Goal: Register for event/course

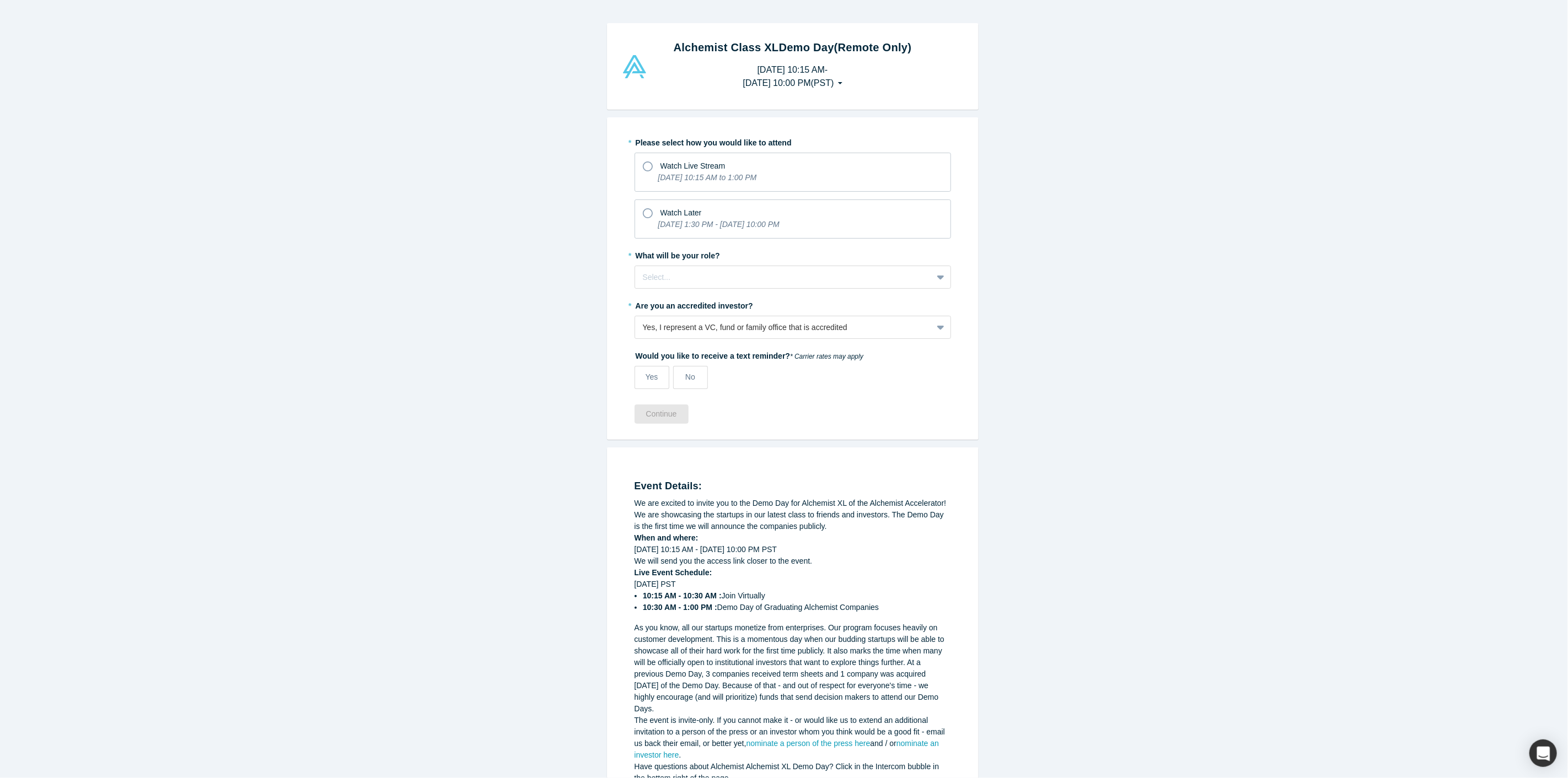
drag, startPoint x: 2690, startPoint y: 0, endPoint x: 1027, endPoint y: 153, distance: 1670.0
click at [1028, 153] on div "Alchemist Class XL Demo Day (Remote Only) [DATE] 10:15 AM - [DATE] 10:00 PM ( P…" at bounding box center [792, 397] width 1585 height 795
click at [647, 211] on div "Watch Later" at bounding box center [792, 211] width 300 height 15
click at [0, 0] on input "Watch Later [DATE] 1:30 PM - [DATE] 10:00 PM" at bounding box center [0, 0] width 0 height 0
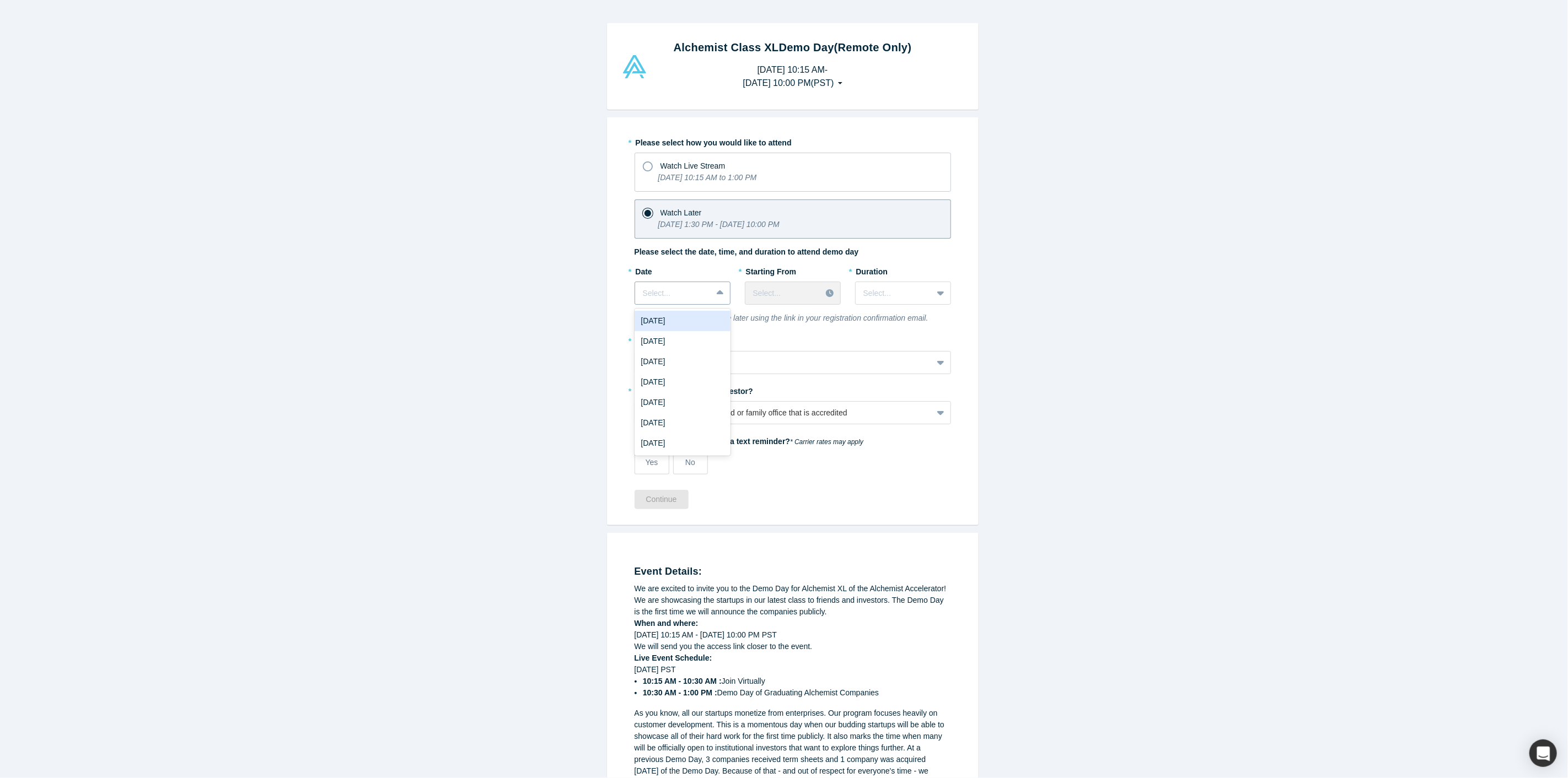
click at [712, 293] on div at bounding box center [720, 293] width 18 height 20
click at [717, 290] on icon at bounding box center [720, 294] width 7 height 11
click at [699, 320] on div "[DATE]" at bounding box center [683, 320] width 96 height 21
click at [827, 292] on icon at bounding box center [829, 293] width 8 height 8
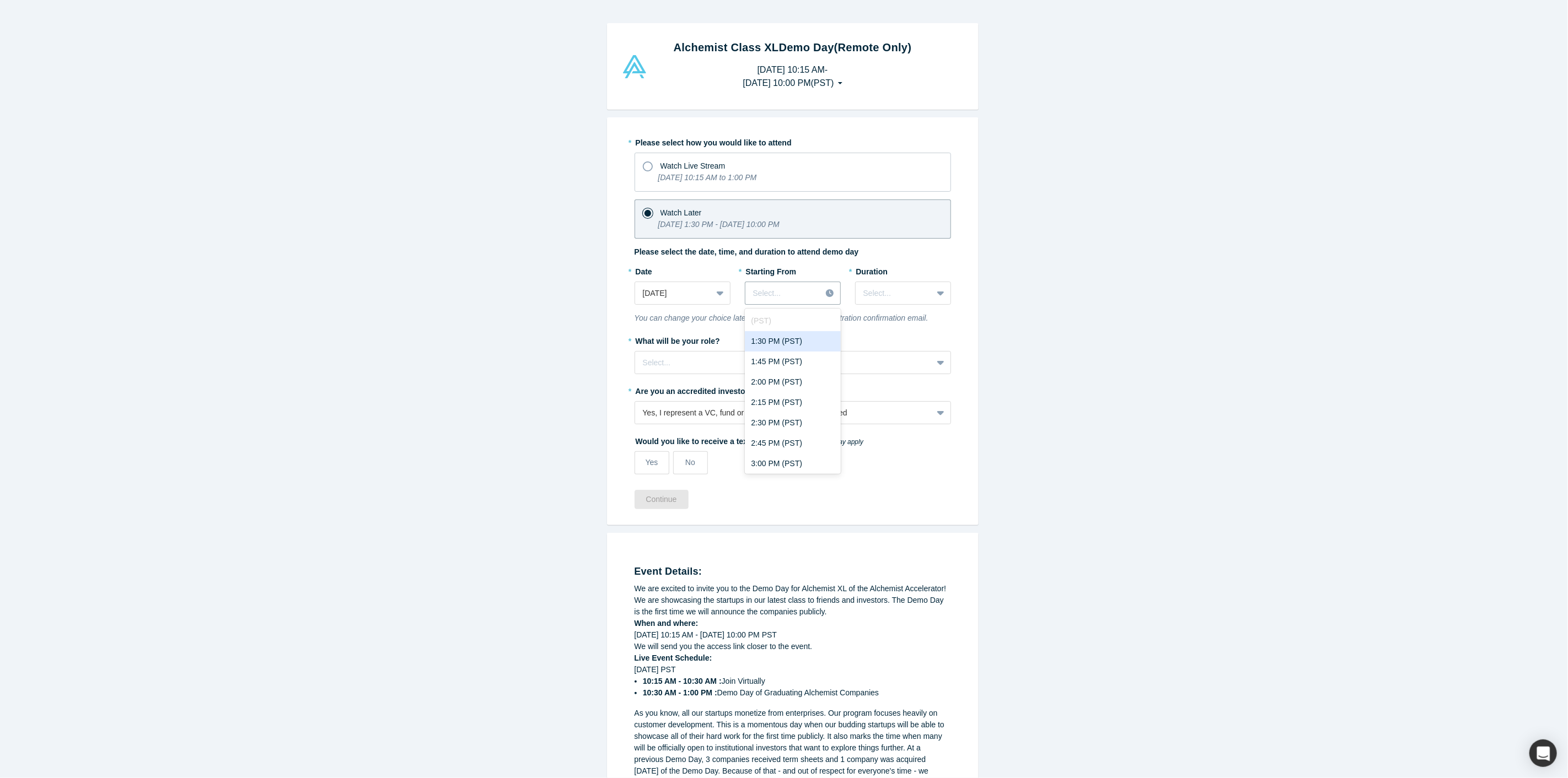
click at [800, 337] on div "1:30 PM (PST)" at bounding box center [792, 341] width 96 height 21
click at [938, 291] on icon at bounding box center [940, 294] width 7 height 4
click at [927, 338] on div "1 hour" at bounding box center [903, 341] width 96 height 21
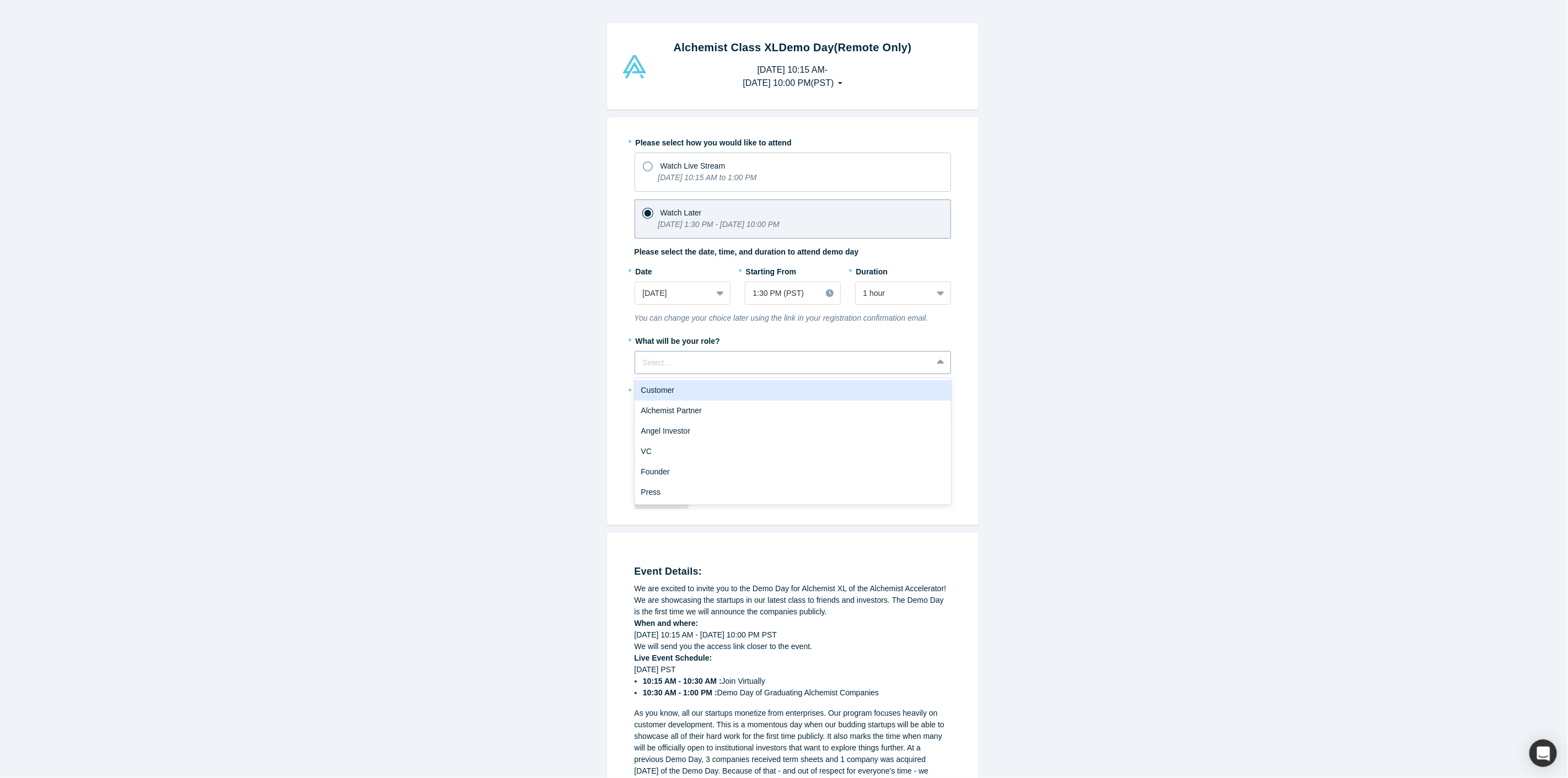
click at [881, 354] on div "Select..." at bounding box center [783, 363] width 297 height 18
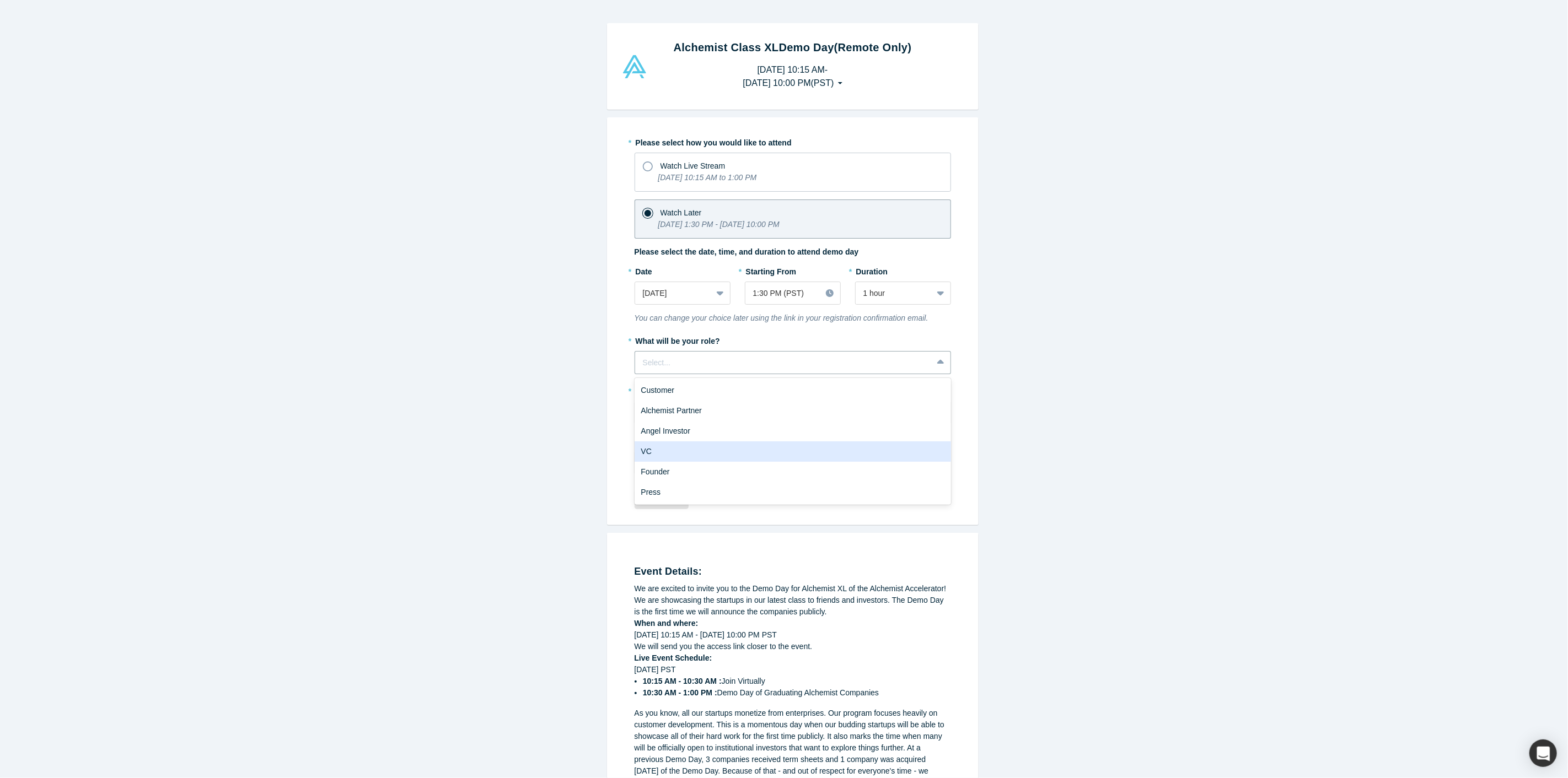
click at [680, 443] on div "VC" at bounding box center [792, 451] width 316 height 21
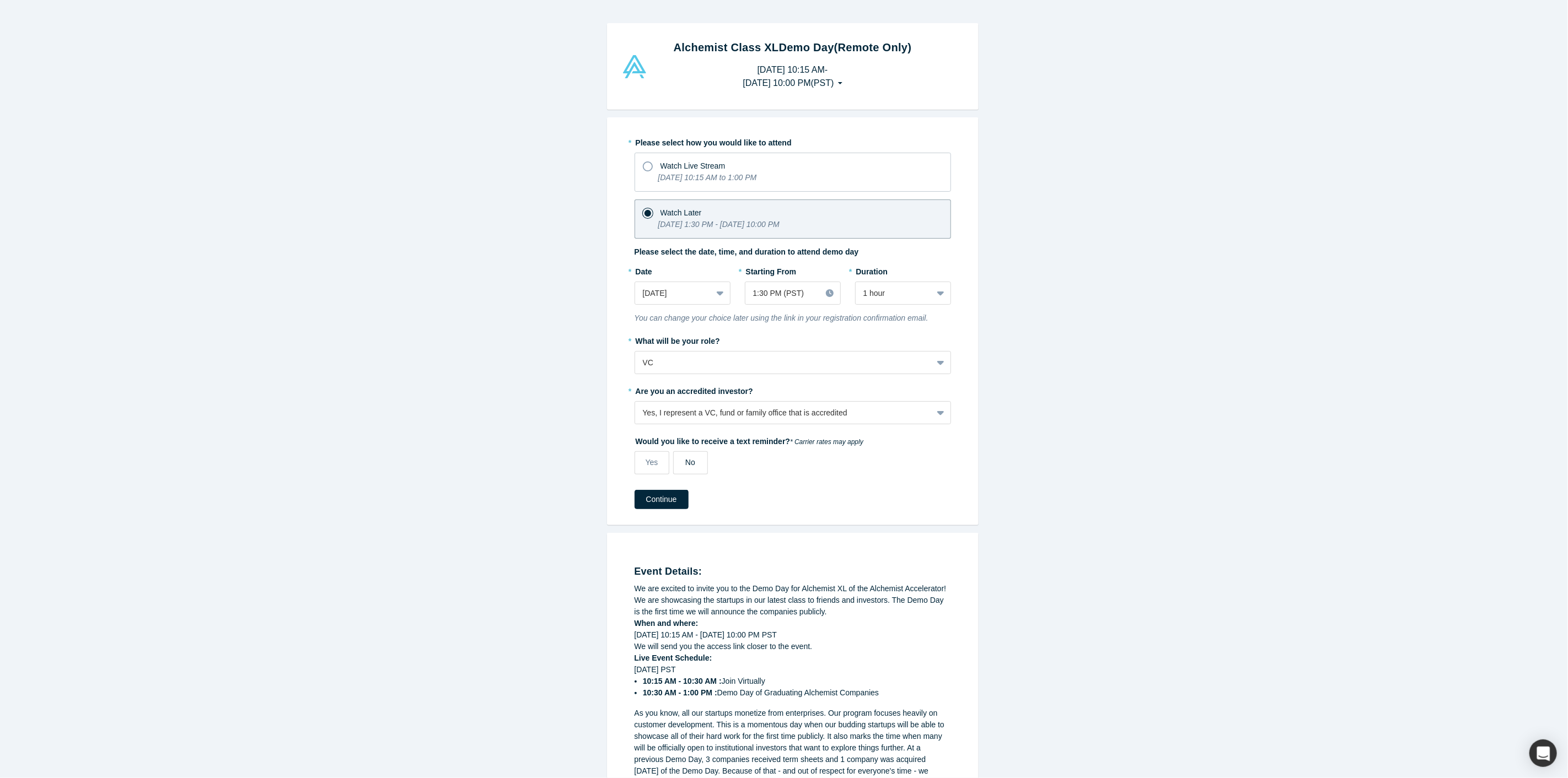
click at [697, 454] on label "No" at bounding box center [690, 463] width 35 height 23
click at [0, 0] on input "No" at bounding box center [0, 0] width 0 height 0
click at [670, 492] on button "Continue" at bounding box center [662, 499] width 54 height 19
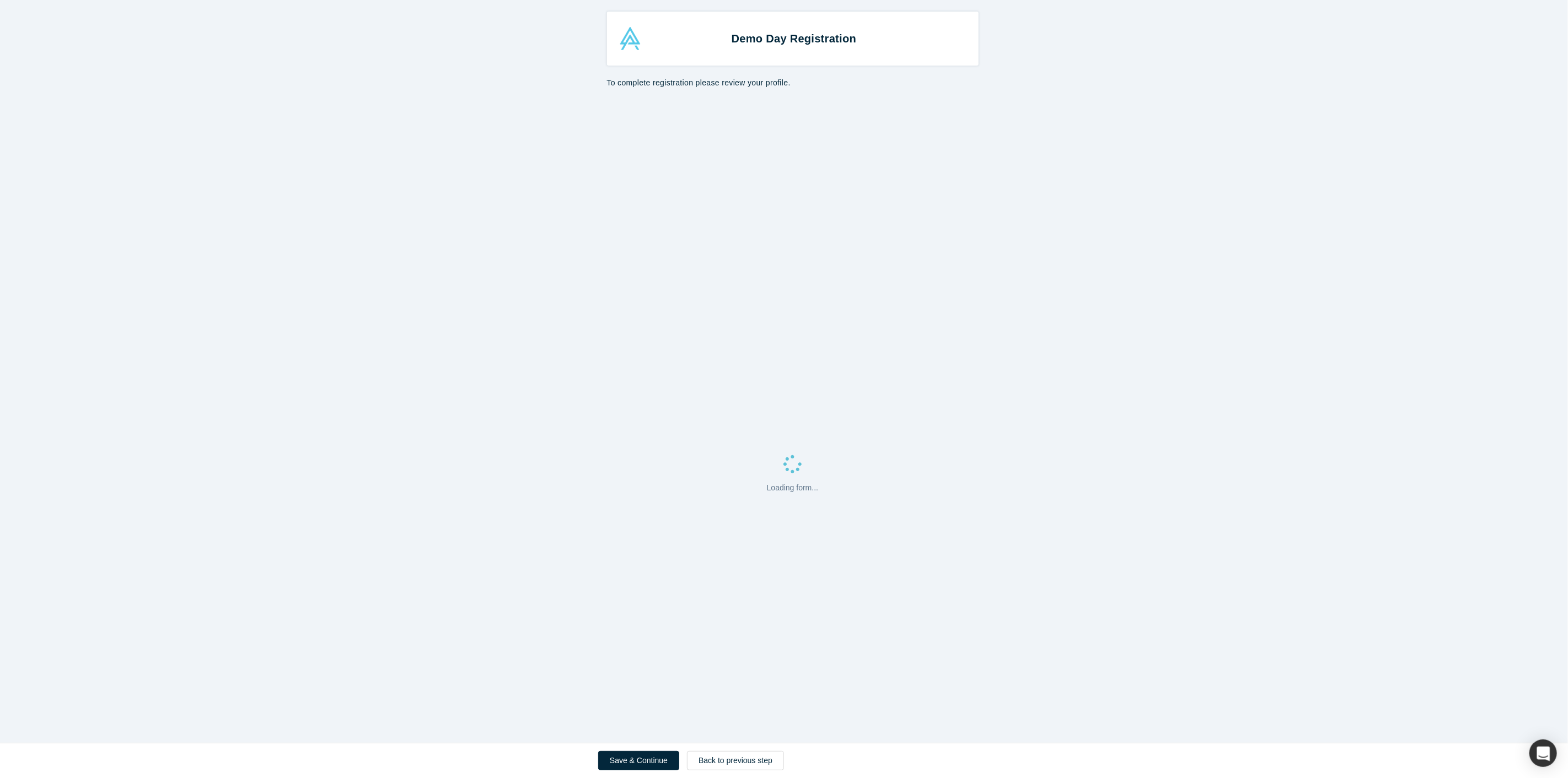
select select "US"
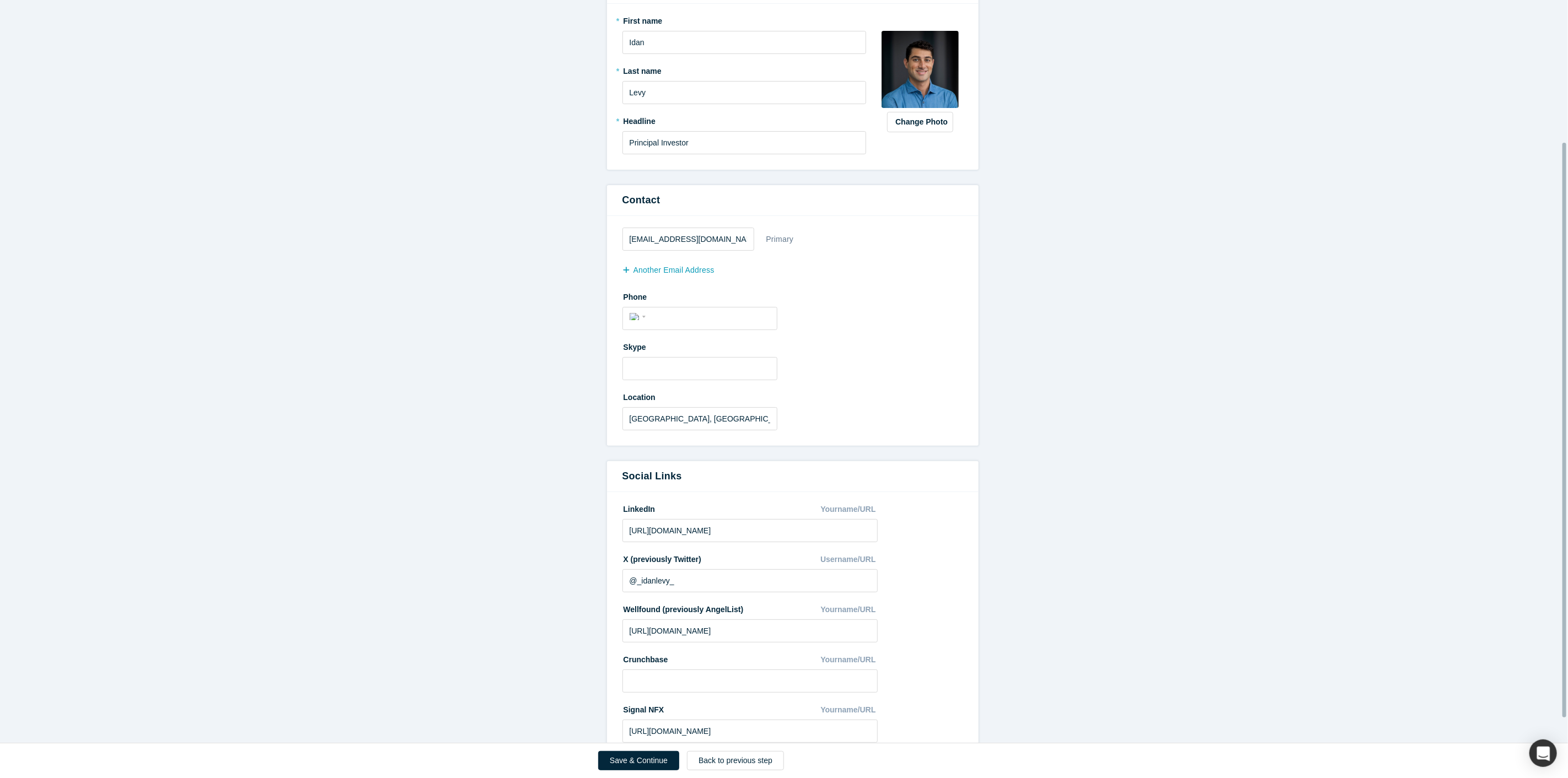
scroll to position [218, 0]
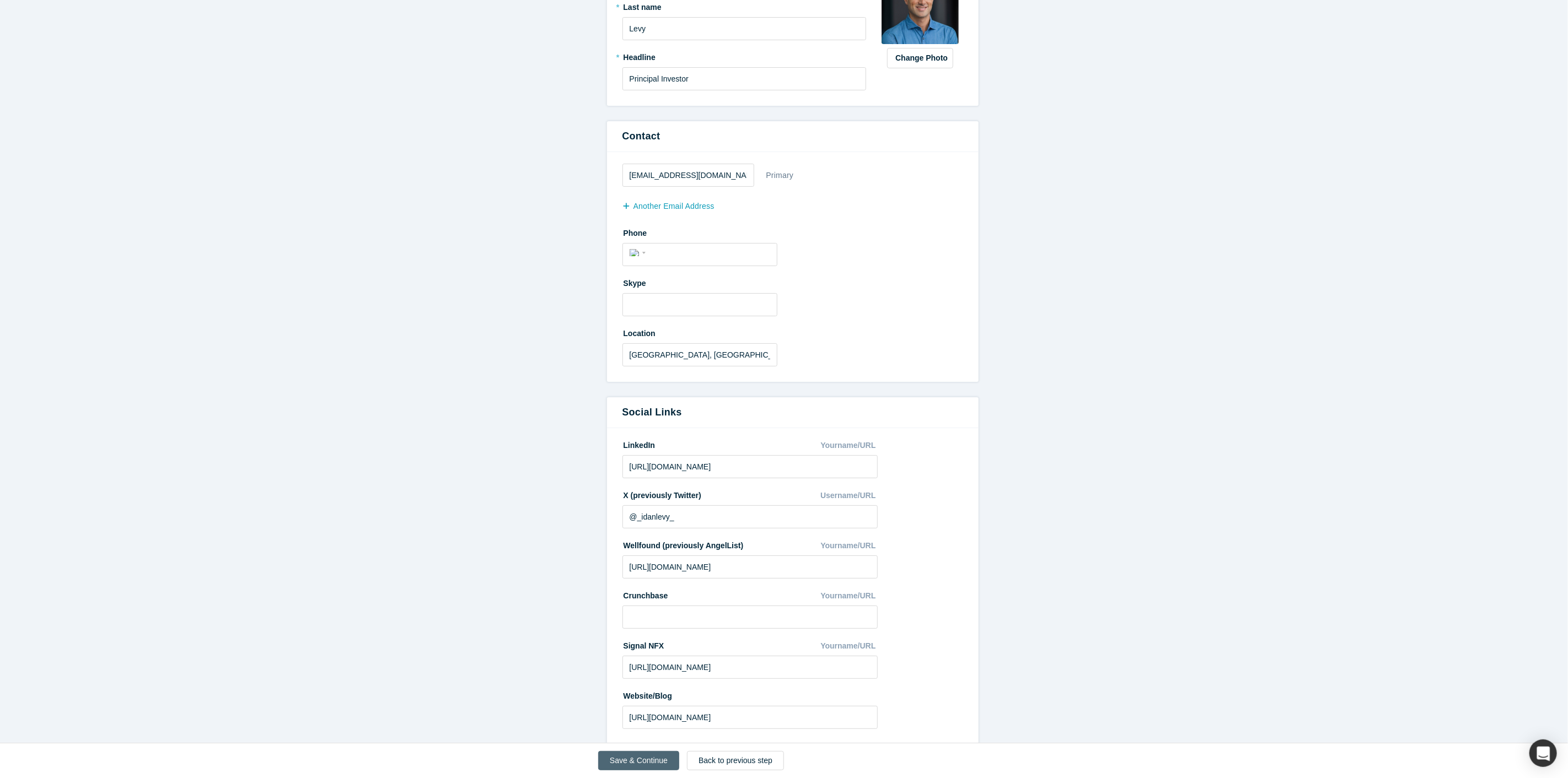
click at [628, 757] on button "Save & Continue" at bounding box center [638, 760] width 81 height 19
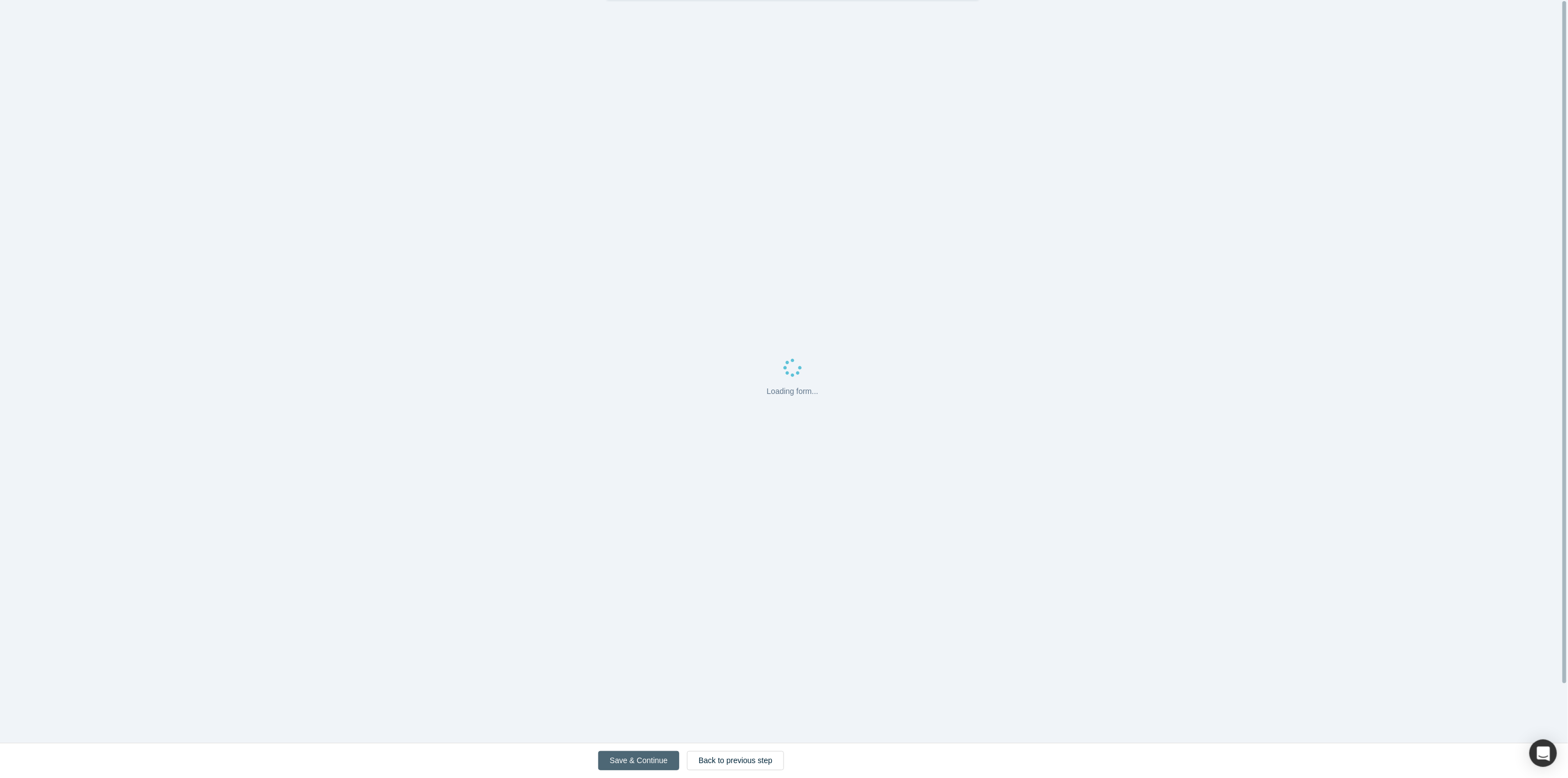
scroll to position [0, 0]
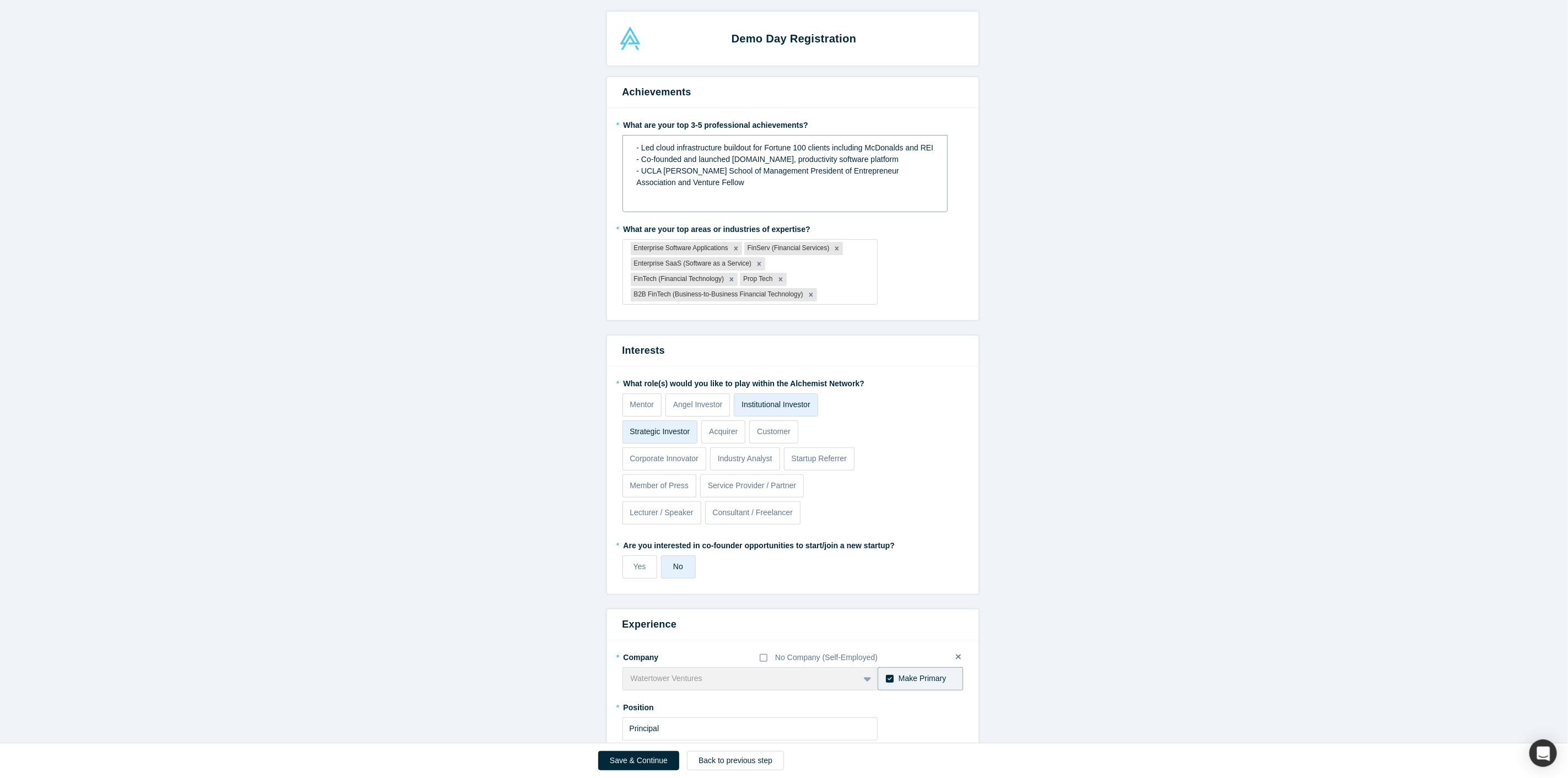
click at [653, 158] on span "- Co-founded and launched [DOMAIN_NAME], productivity software platform" at bounding box center [768, 159] width 262 height 8
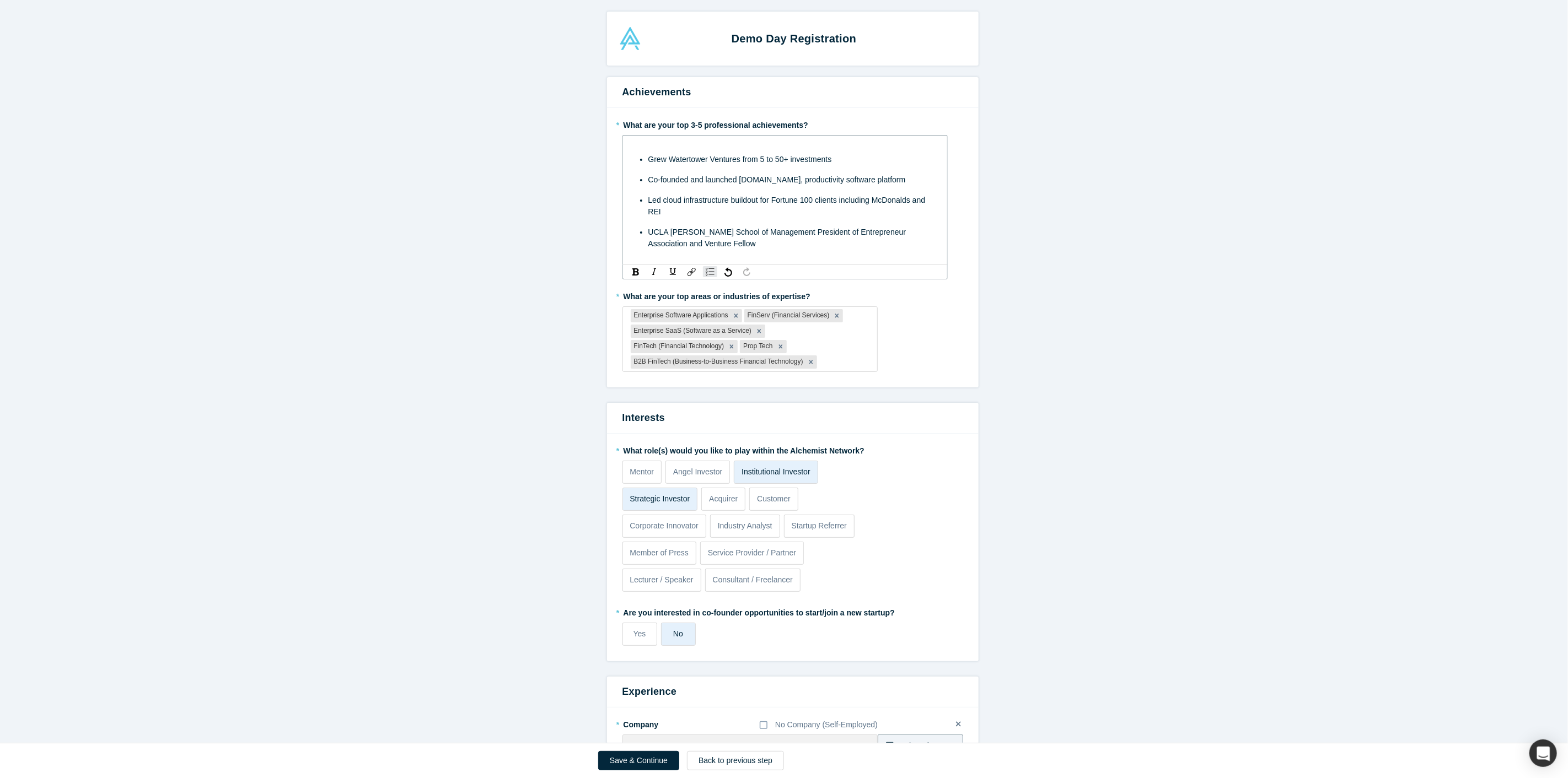
scroll to position [226, 0]
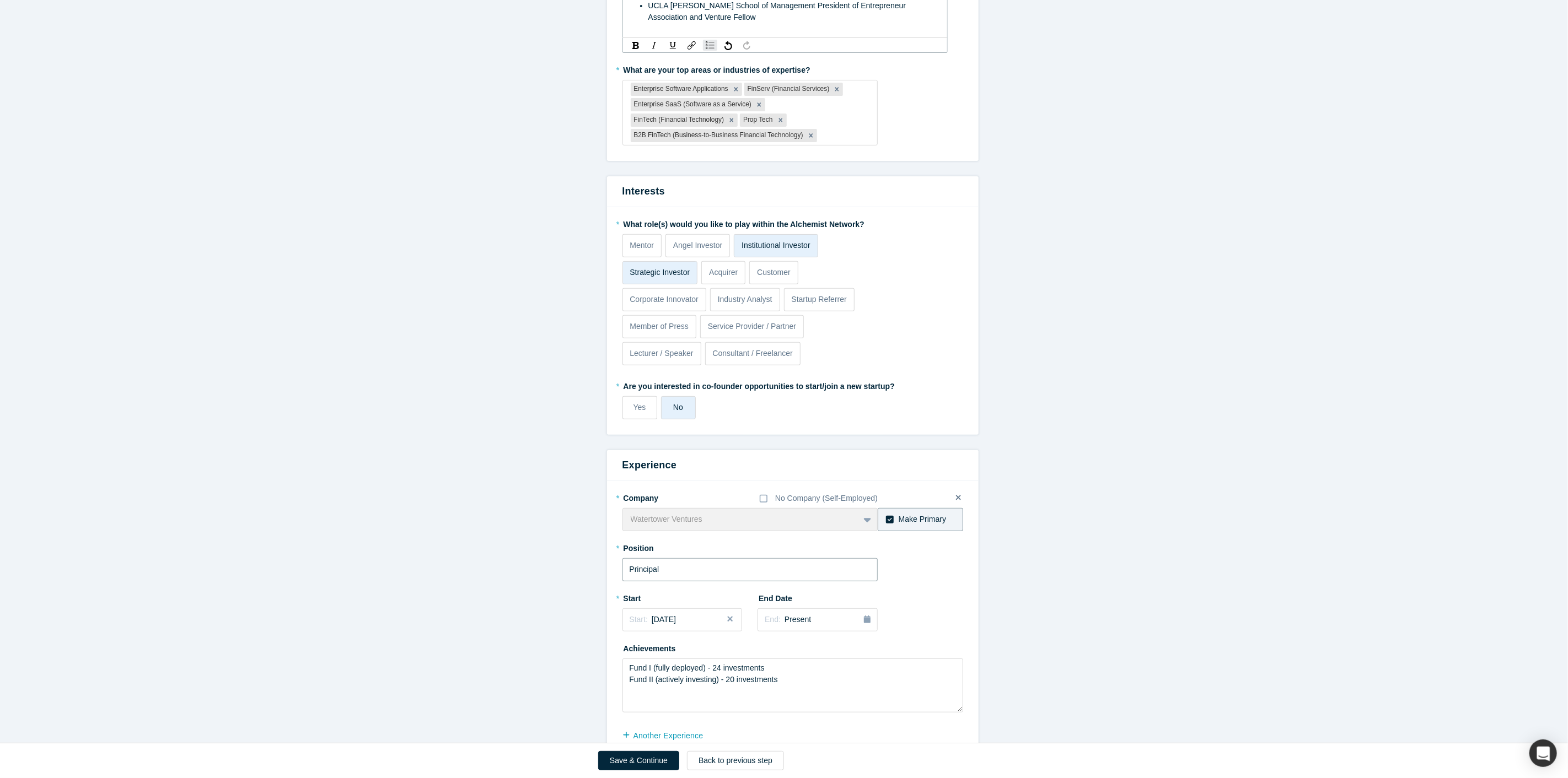
click at [715, 558] on input "Principal" at bounding box center [750, 569] width 255 height 23
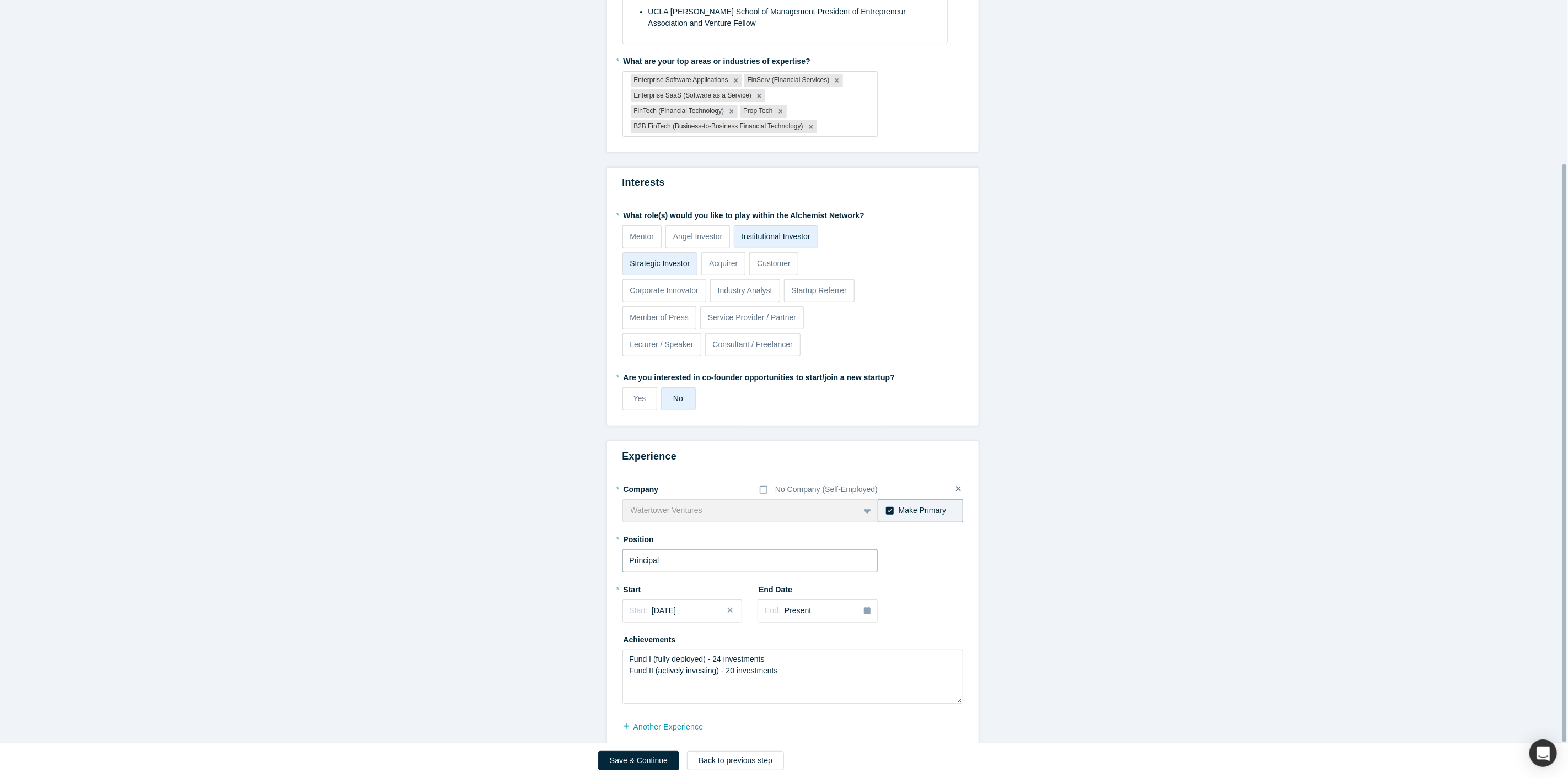
scroll to position [211, 0]
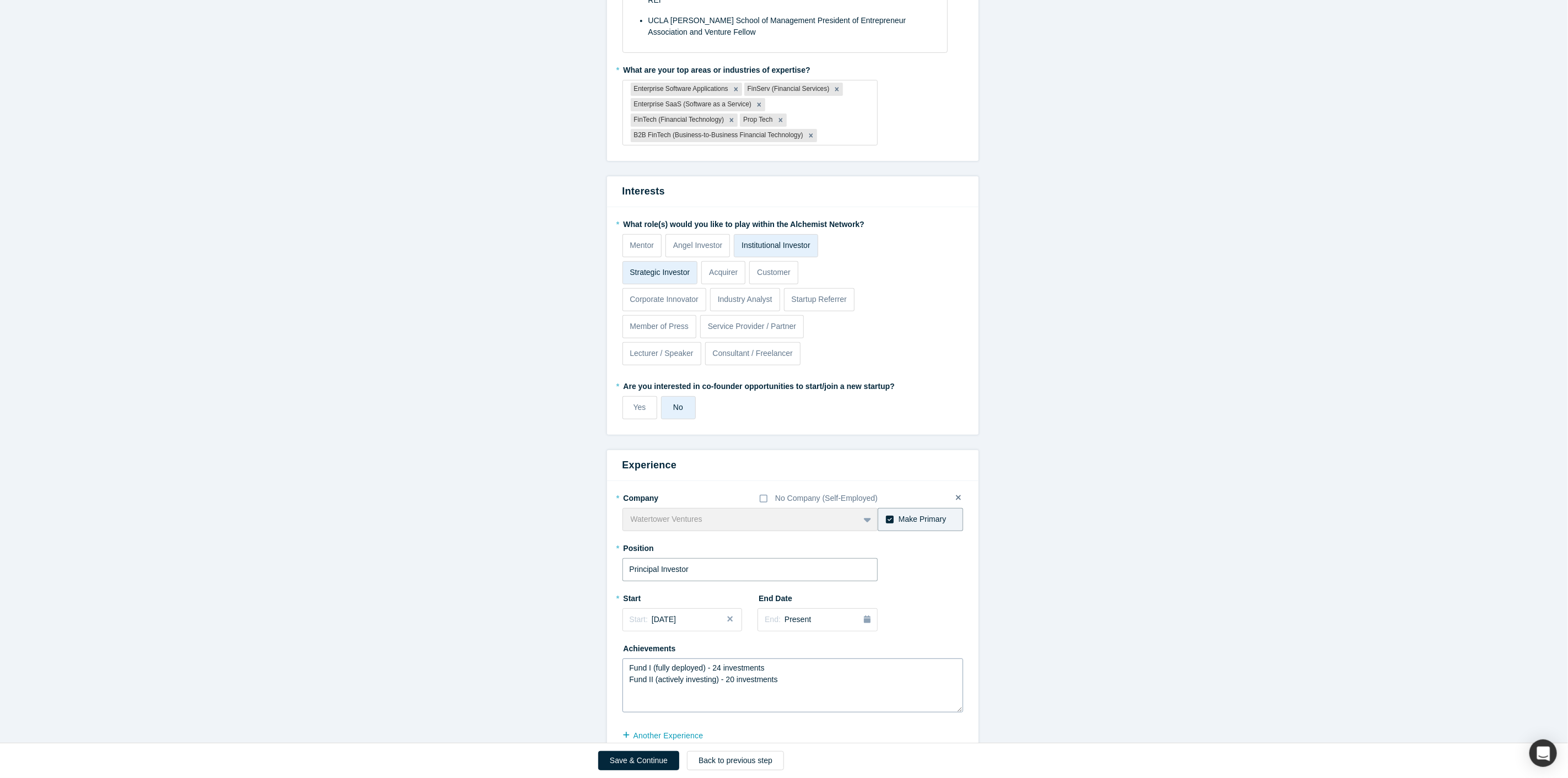
type input "Principal Investor"
click at [727, 663] on textarea "Fund I (fully deployed) - 24 investments Fund II (actively investing) - 20 inve…" at bounding box center [792, 685] width 340 height 54
type textarea "Fund I (fully deployed) - 24 investments Fund II (actively investing) - 28 inve…"
click at [652, 759] on button "Save & Continue" at bounding box center [638, 760] width 81 height 19
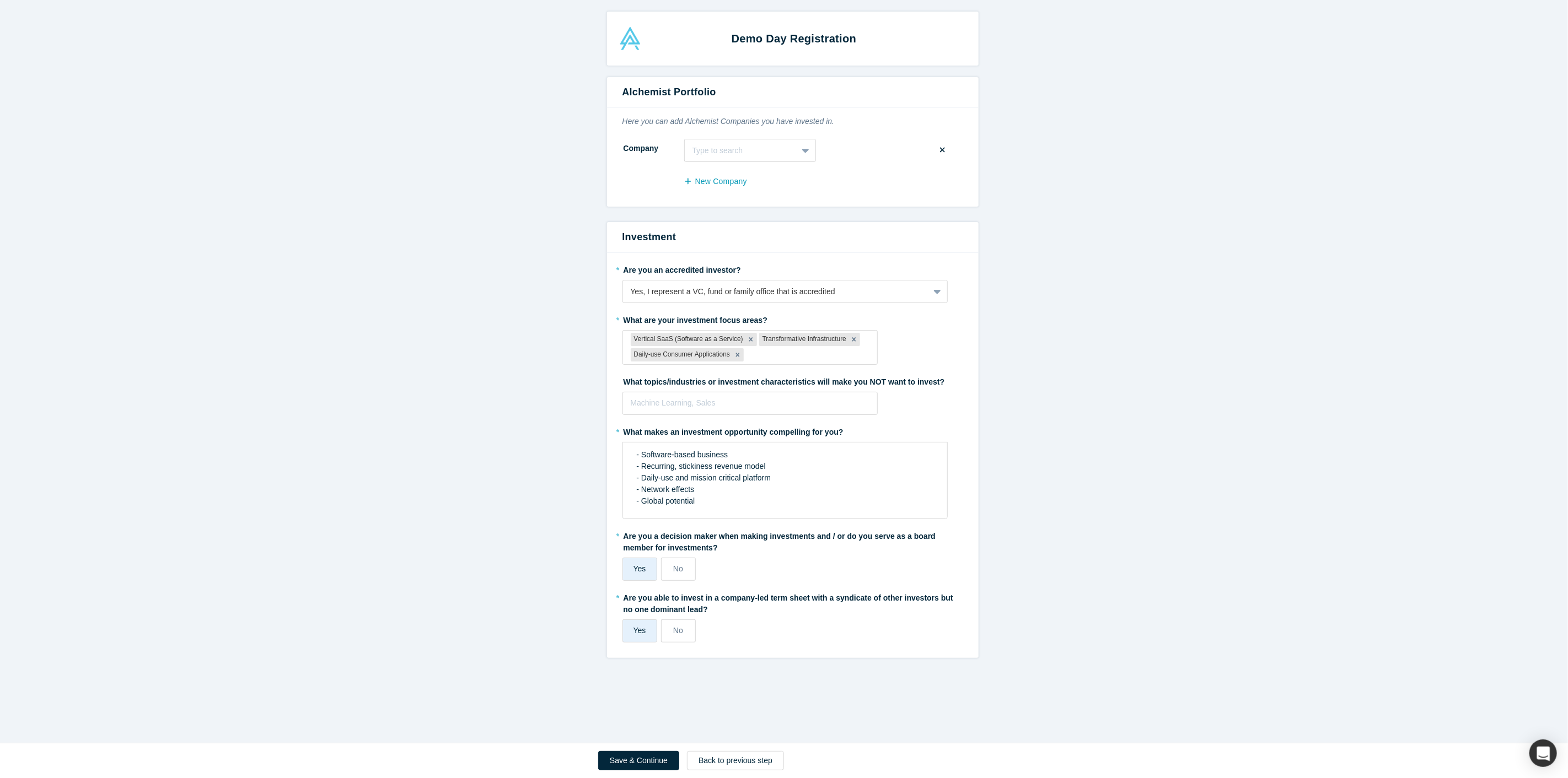
scroll to position [0, 0]
click at [628, 762] on button "Save & Continue" at bounding box center [638, 760] width 81 height 19
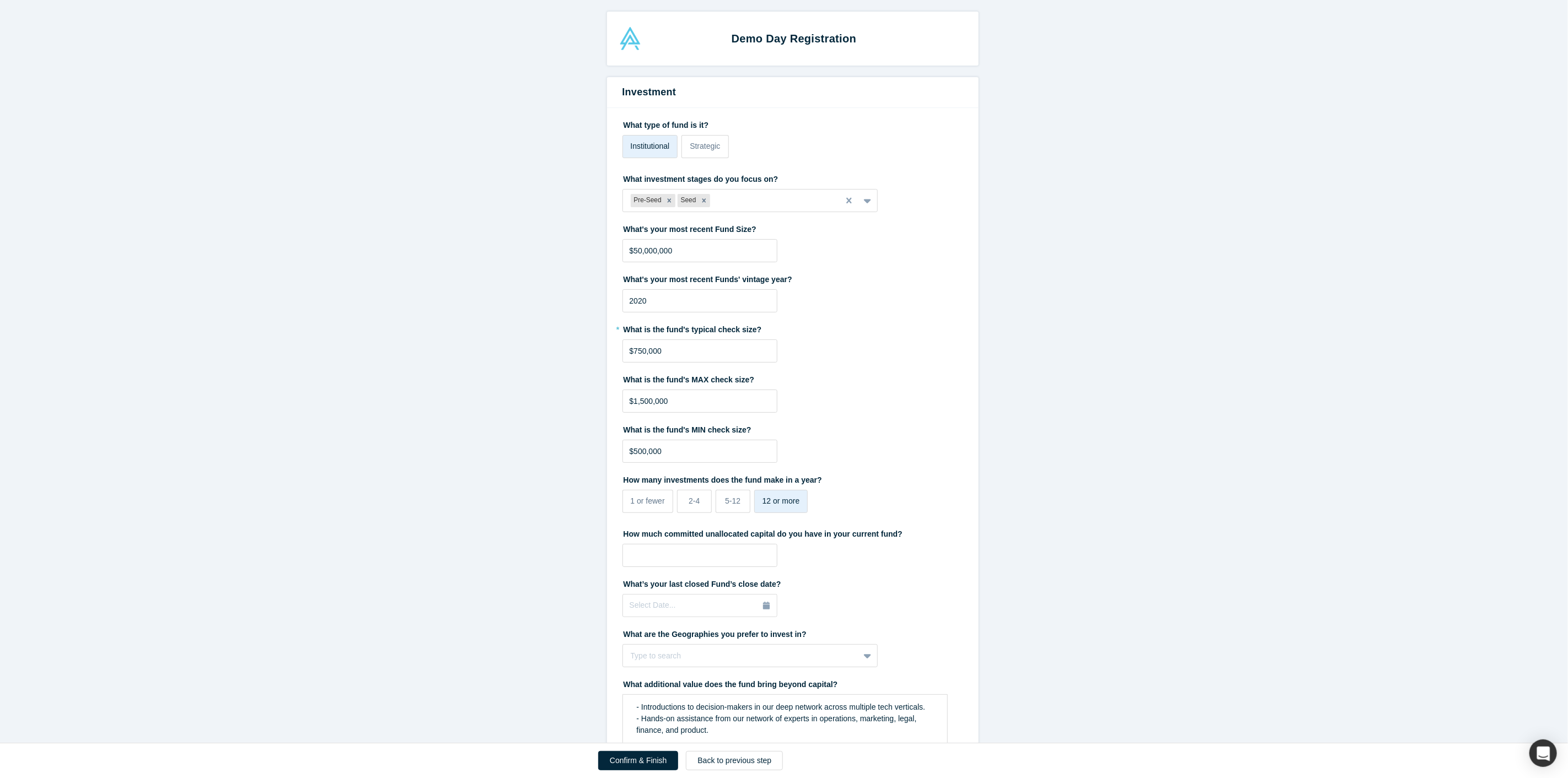
drag, startPoint x: 628, startPoint y: 762, endPoint x: 617, endPoint y: 762, distance: 11.0
click at [617, 762] on button "Confirm & Finish" at bounding box center [638, 760] width 80 height 19
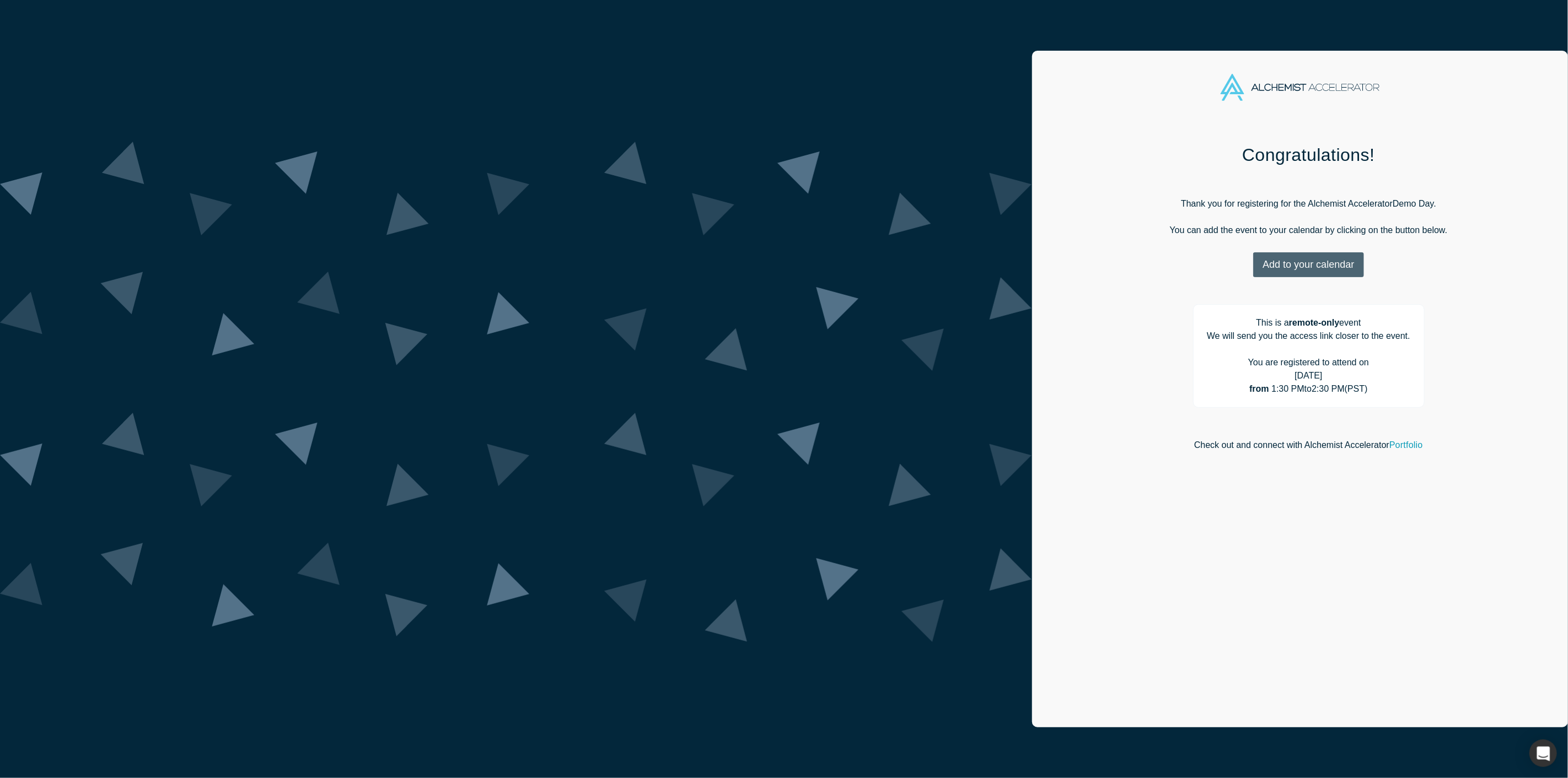
click at [1253, 261] on button "Add to your calendar" at bounding box center [1308, 265] width 110 height 25
